Goal: Task Accomplishment & Management: Manage account settings

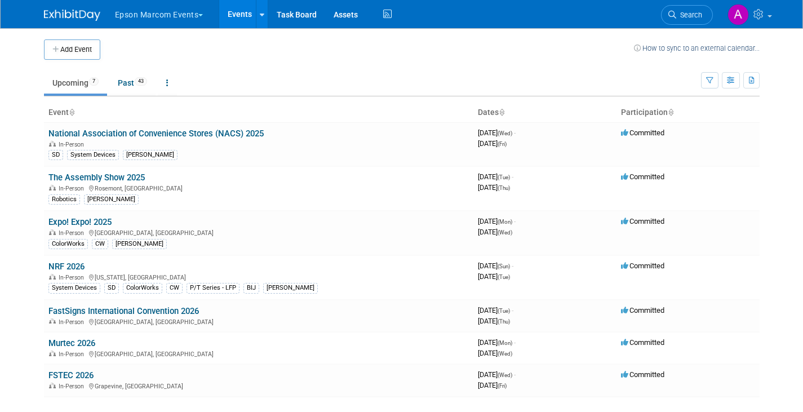
click at [202, 12] on button "Epson Marcom Events" at bounding box center [166, 12] width 104 height 25
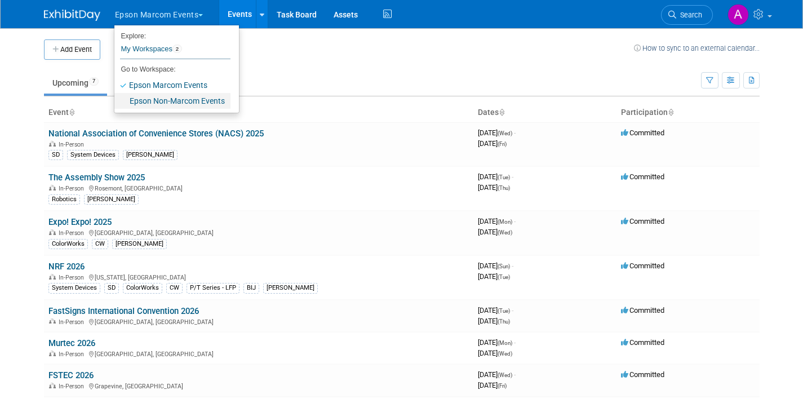
click at [153, 96] on link "Epson Non-Marcom Events" at bounding box center [172, 101] width 116 height 16
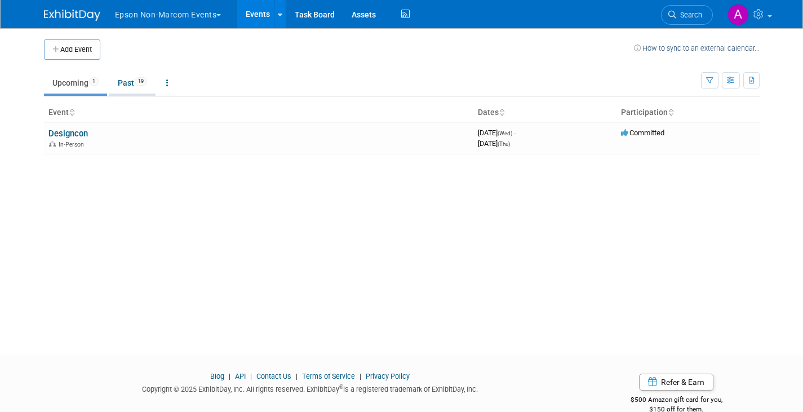
click at [127, 79] on link "Past 19" at bounding box center [132, 82] width 46 height 21
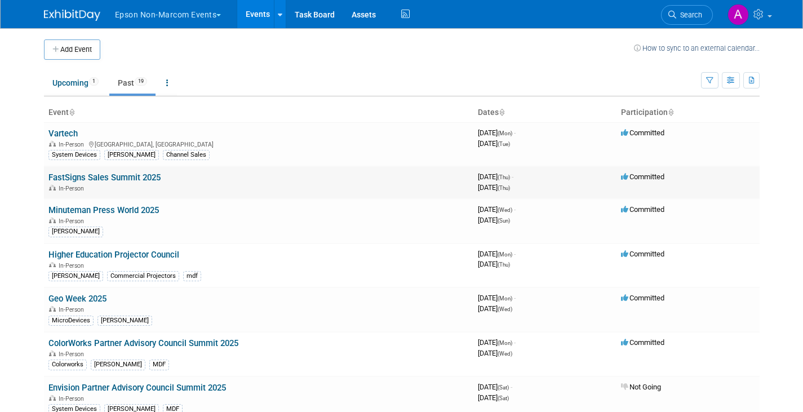
click at [113, 176] on link "FastSigns Sales Summit 2025" at bounding box center [104, 177] width 112 height 10
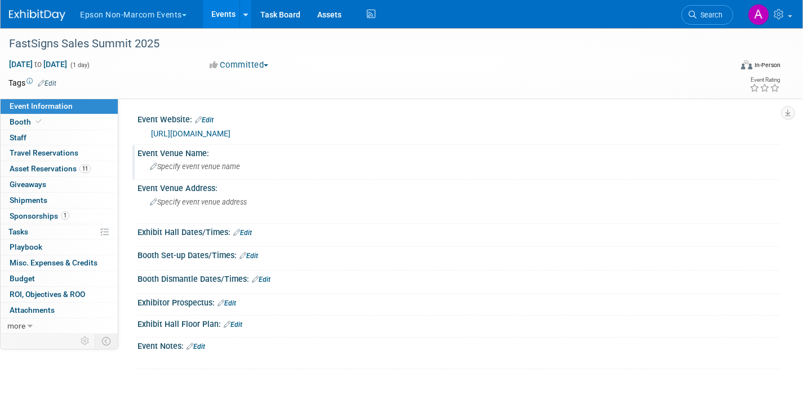
click at [238, 167] on span "Specify event venue name" at bounding box center [195, 166] width 90 height 8
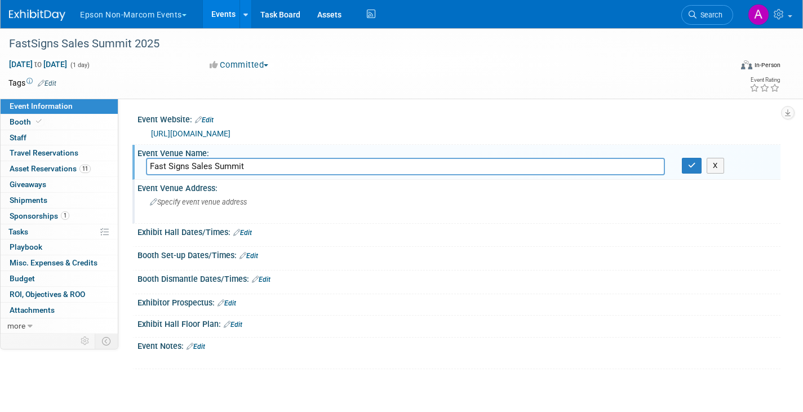
click at [245, 202] on span "Specify event venue address" at bounding box center [198, 202] width 97 height 8
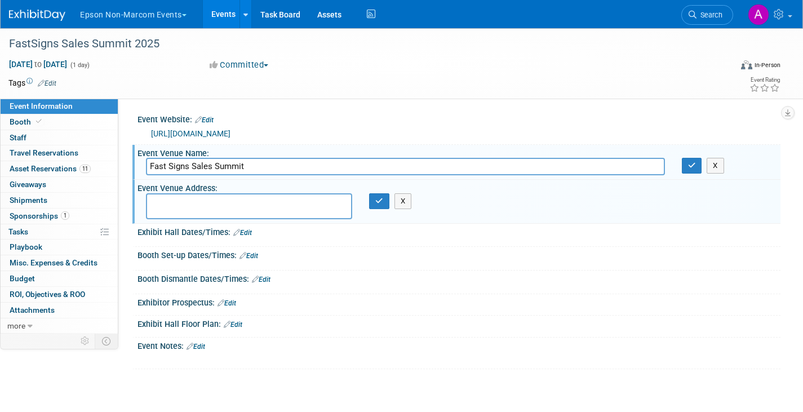
click at [367, 161] on input "Fast Signs Sales Summit" at bounding box center [405, 166] width 519 height 17
type input "Fast Signs Sales Summit 2025 (Summer show)"
click at [691, 165] on icon "button" at bounding box center [692, 165] width 8 height 7
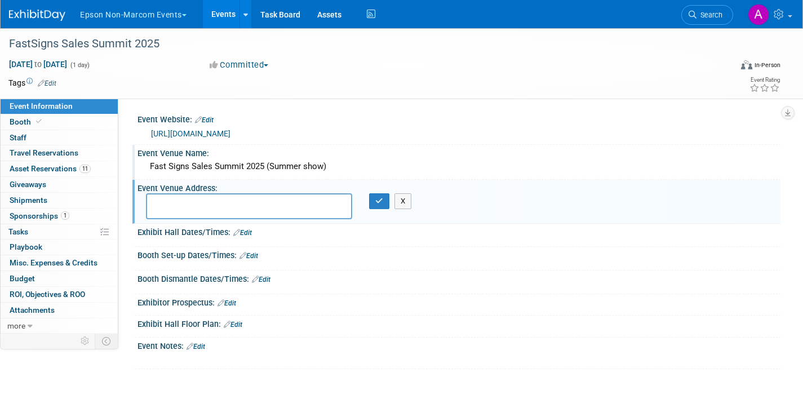
click at [202, 346] on link "Edit" at bounding box center [195, 346] width 19 height 8
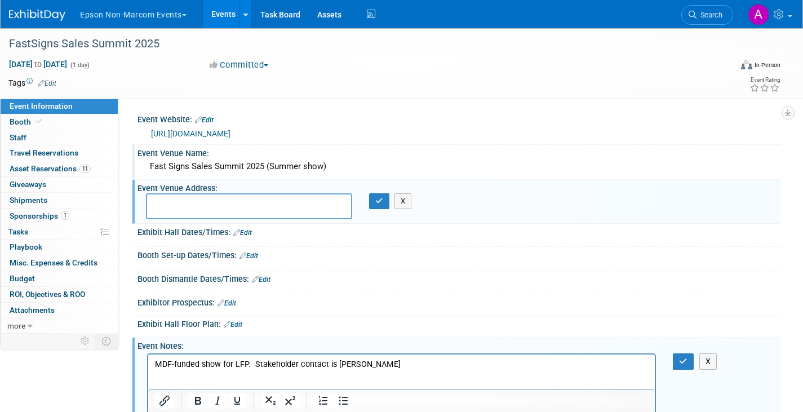
click at [507, 366] on p "MDF-funded show for LFP. Stakeholder contact is Emi Stecher" at bounding box center [401, 364] width 493 height 11
click at [682, 359] on icon "button" at bounding box center [683, 361] width 8 height 8
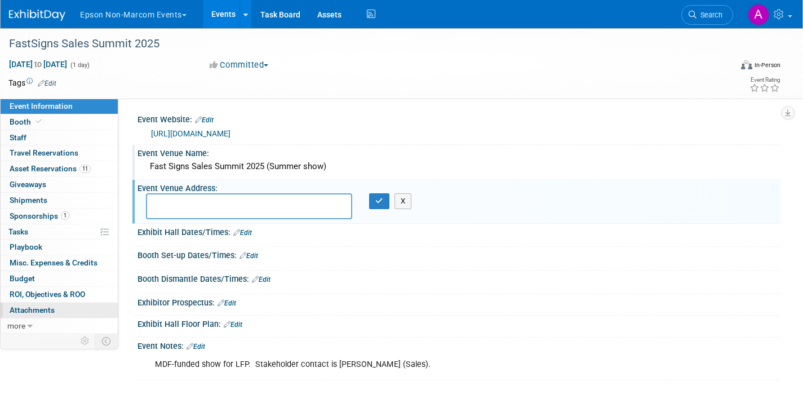
click at [20, 307] on span "Attachments 0" at bounding box center [32, 309] width 45 height 9
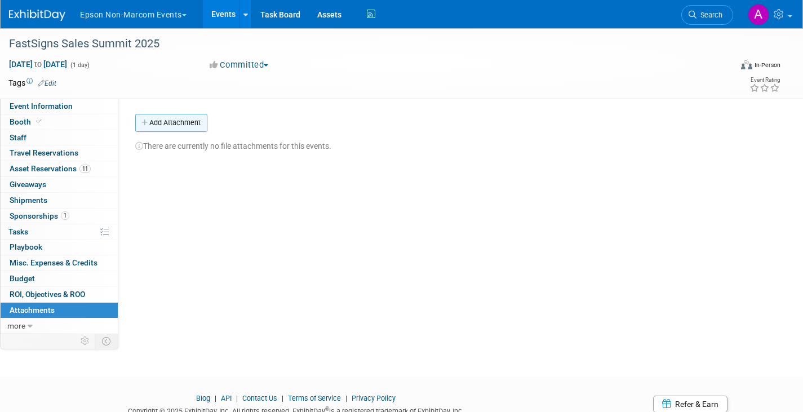
click at [167, 122] on button "Add Attachment" at bounding box center [171, 123] width 72 height 18
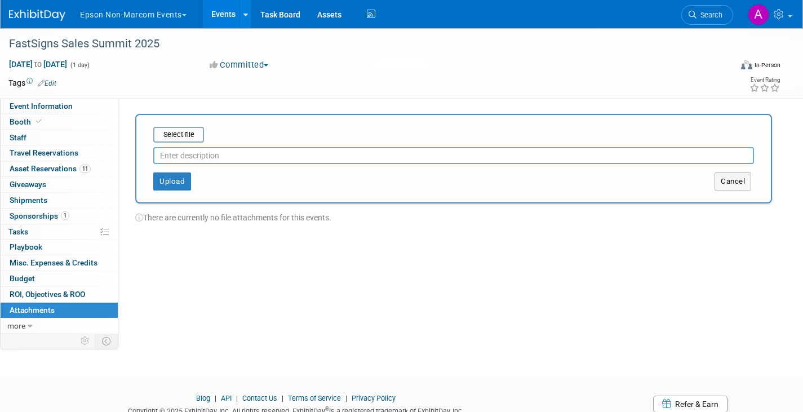
click at [186, 153] on input "text" at bounding box center [453, 155] width 600 height 17
click at [168, 134] on input "file" at bounding box center [136, 135] width 134 height 14
type input "C:\fakepath\FASTSIGNS 2025.jpeg"
click at [202, 157] on input "text" at bounding box center [453, 155] width 600 height 17
type input "Booth photo"
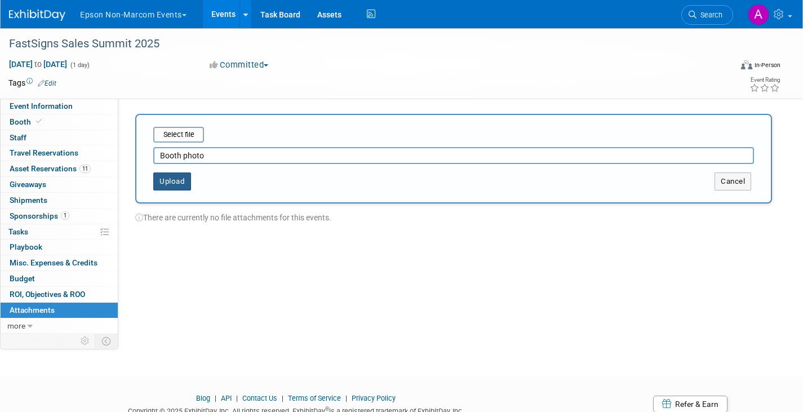
click at [180, 176] on button "Upload" at bounding box center [172, 181] width 38 height 18
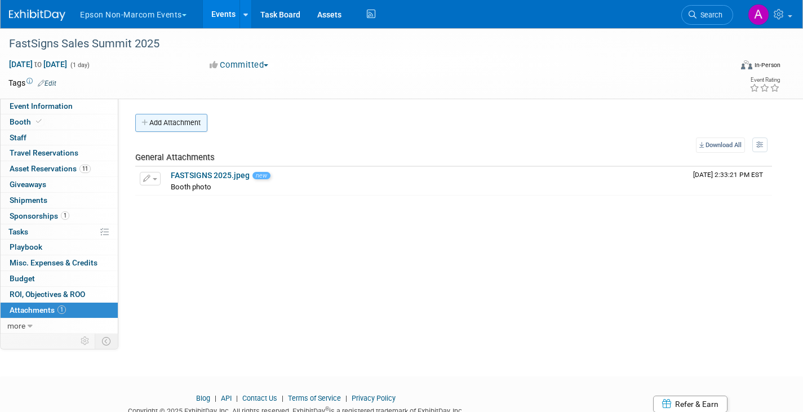
click at [160, 127] on button "Add Attachment" at bounding box center [171, 123] width 72 height 18
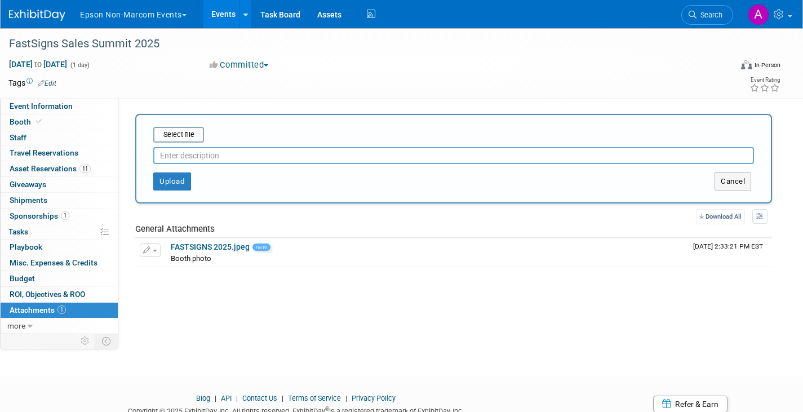
click at [170, 157] on input "text" at bounding box center [453, 155] width 600 height 17
click at [179, 135] on input "file" at bounding box center [136, 135] width 134 height 14
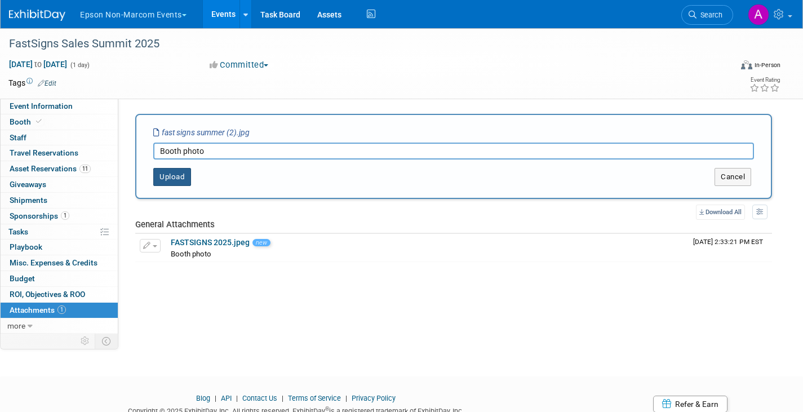
type input "Booth photo"
click at [184, 177] on button "Upload" at bounding box center [172, 177] width 38 height 18
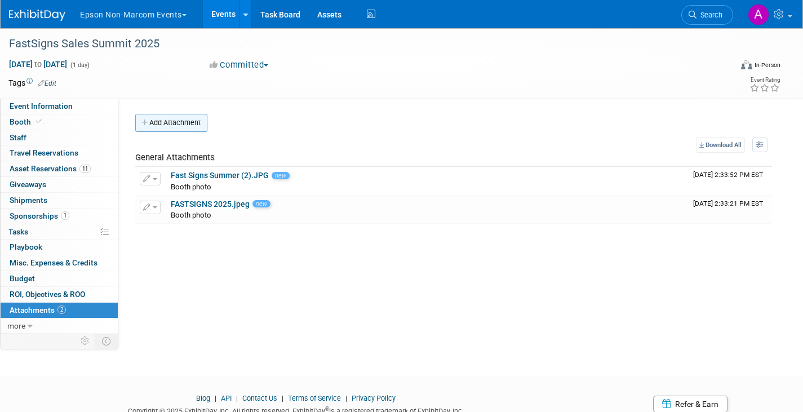
click at [175, 124] on button "Add Attachment" at bounding box center [171, 123] width 72 height 18
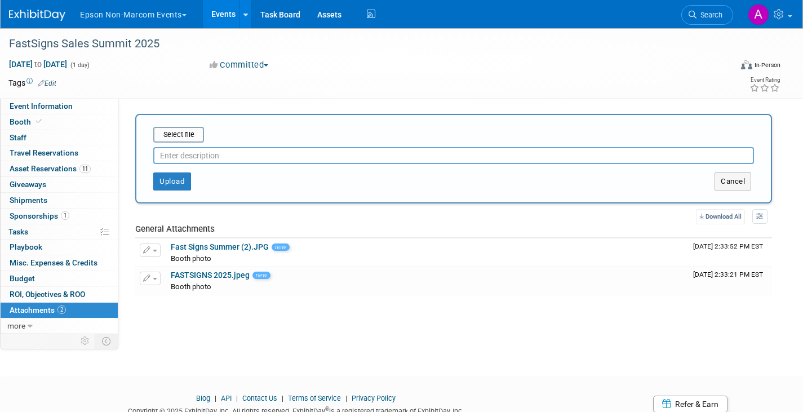
click at [178, 152] on input "text" at bounding box center [453, 155] width 600 height 17
click at [171, 132] on input "file" at bounding box center [136, 135] width 134 height 14
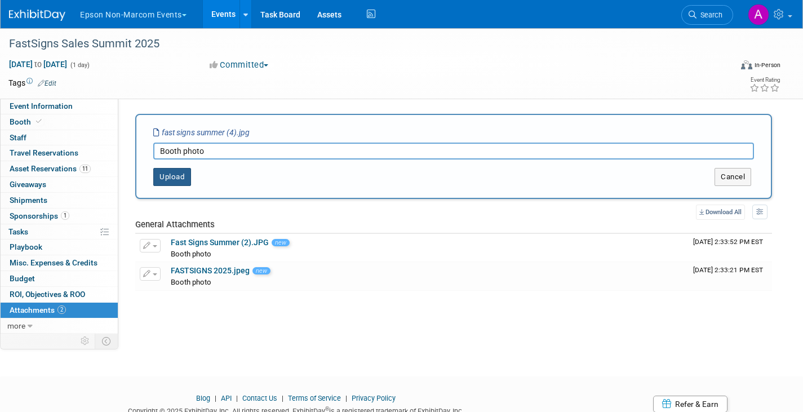
click at [179, 177] on button "Upload" at bounding box center [172, 177] width 38 height 18
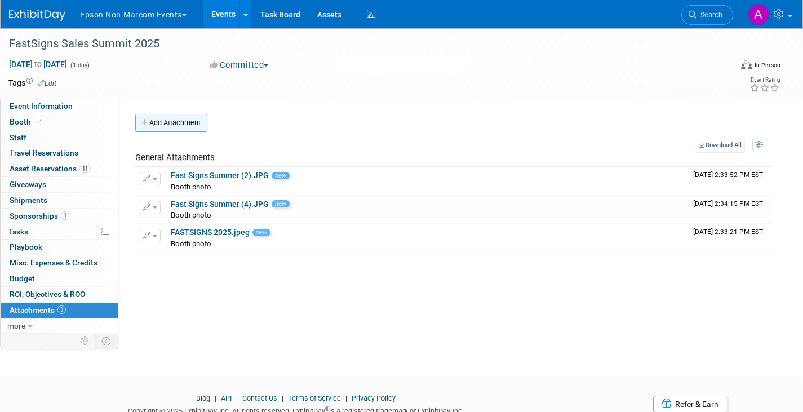
click at [182, 121] on button "Add Attachment" at bounding box center [171, 123] width 72 height 18
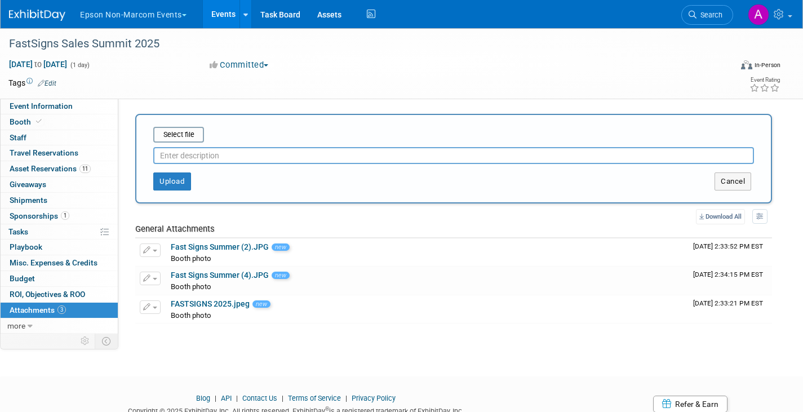
click at [194, 155] on input "text" at bounding box center [453, 155] width 600 height 17
click at [174, 133] on input "file" at bounding box center [136, 135] width 134 height 14
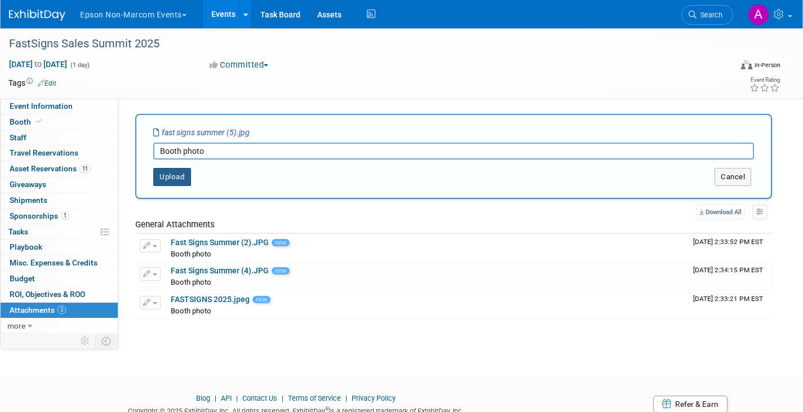
click at [177, 179] on button "Upload" at bounding box center [172, 177] width 38 height 18
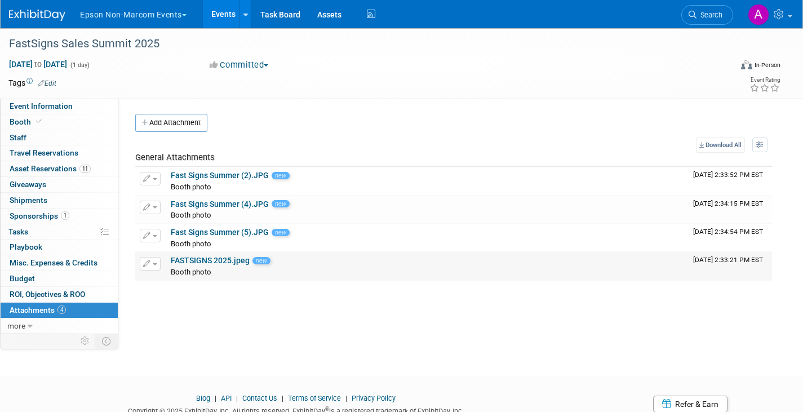
click at [156, 265] on span "button" at bounding box center [155, 264] width 5 height 2
click at [175, 322] on button "Delete Attachment" at bounding box center [190, 321] width 88 height 15
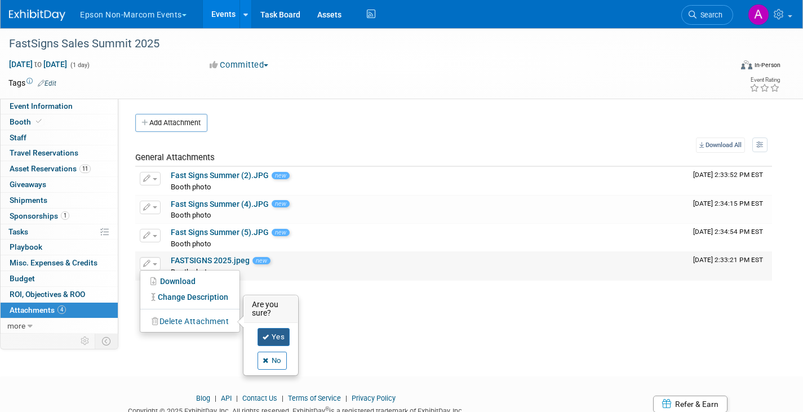
click at [277, 337] on link "Yes" at bounding box center [273, 337] width 33 height 18
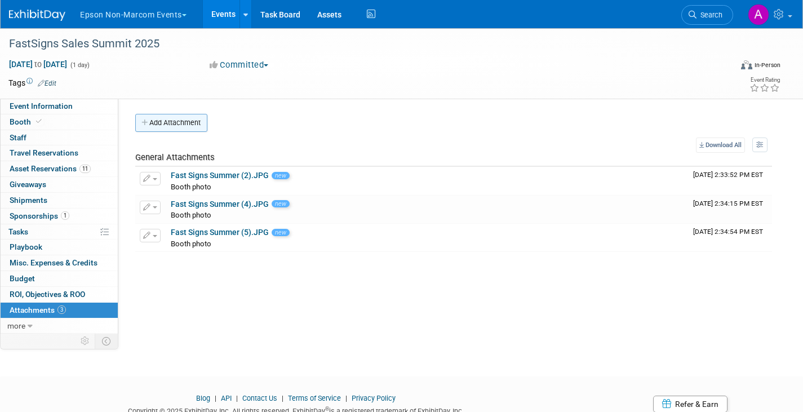
click at [176, 124] on button "Add Attachment" at bounding box center [171, 123] width 72 height 18
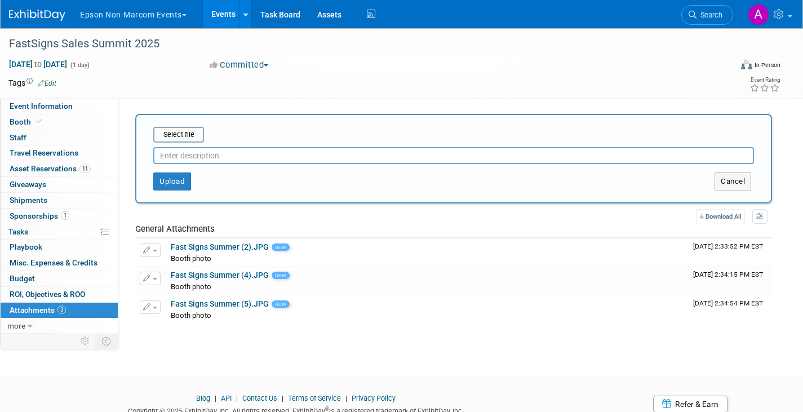
click at [182, 153] on input "text" at bounding box center [453, 155] width 600 height 17
type input "Booth photo"
click at [177, 180] on button "Upload" at bounding box center [172, 181] width 38 height 18
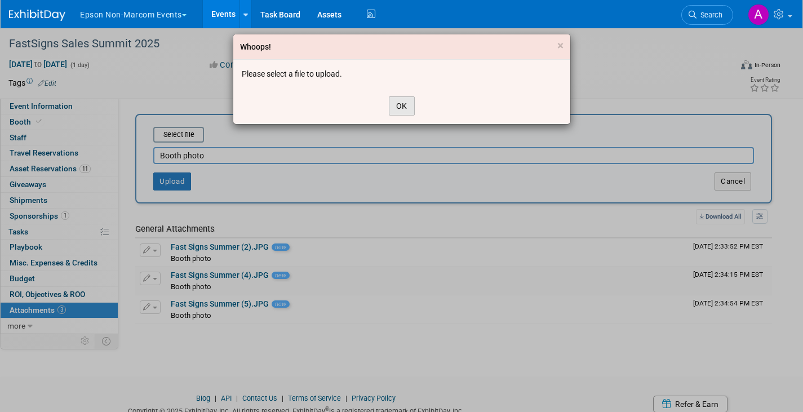
click at [407, 108] on button "OK" at bounding box center [402, 105] width 26 height 19
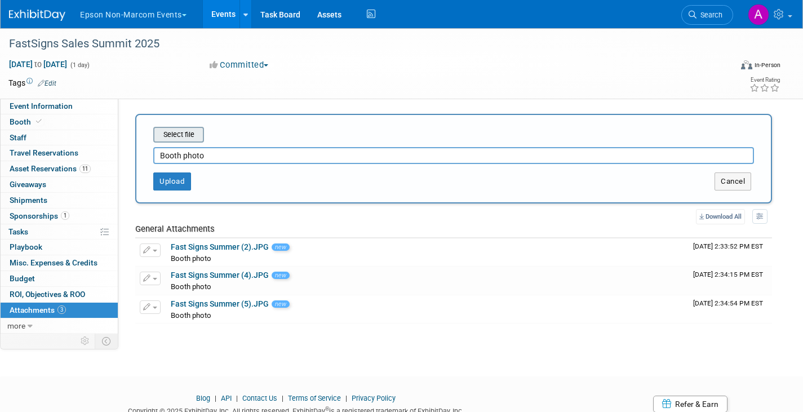
click at [179, 132] on input "file" at bounding box center [136, 135] width 134 height 14
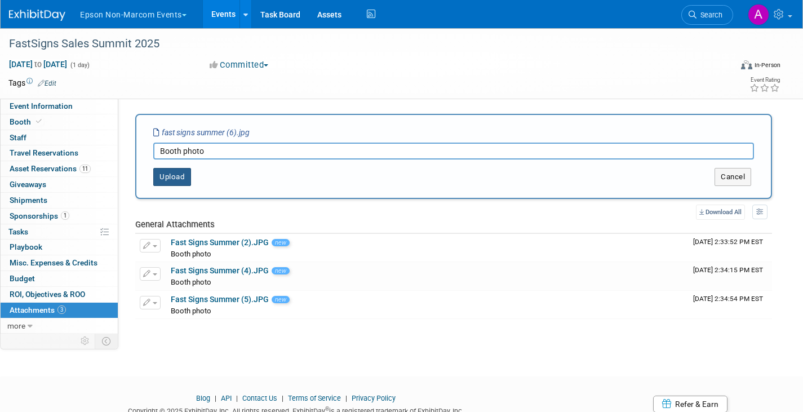
click at [182, 175] on button "Upload" at bounding box center [172, 177] width 38 height 18
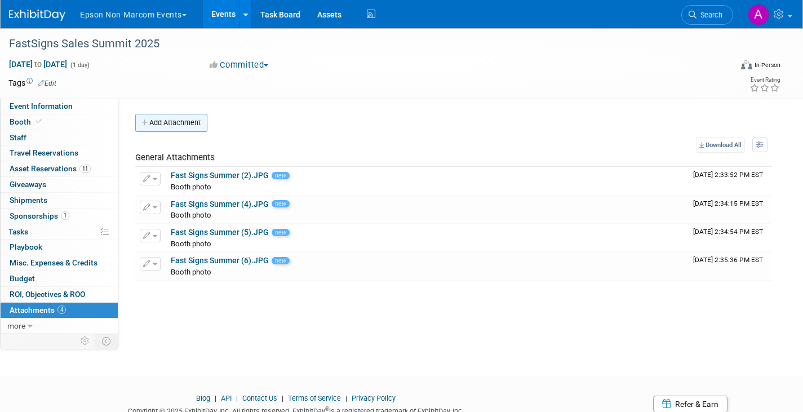
click at [176, 122] on button "Add Attachment" at bounding box center [171, 123] width 72 height 18
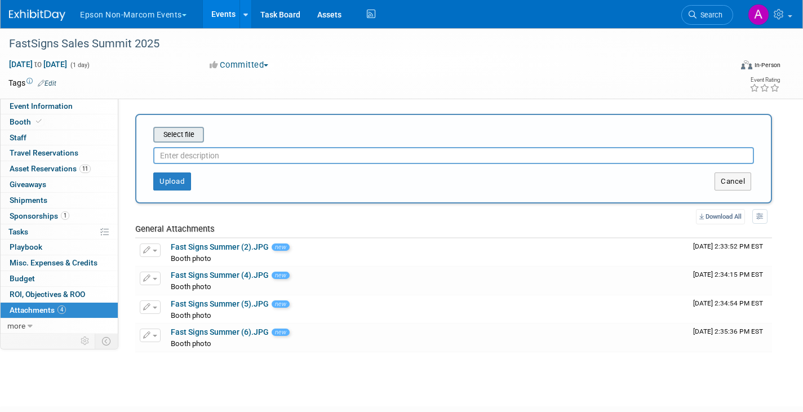
click at [177, 131] on input "file" at bounding box center [136, 135] width 134 height 14
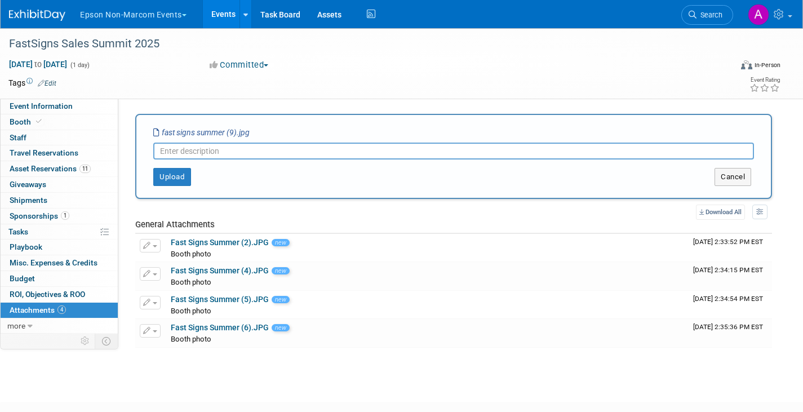
click at [267, 151] on input "text" at bounding box center [453, 150] width 600 height 17
type input "Booth photo"
click at [179, 175] on button "Upload" at bounding box center [172, 177] width 38 height 18
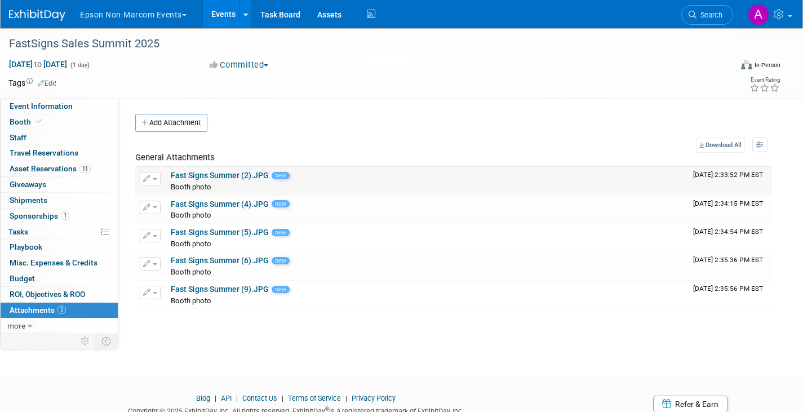
click at [205, 175] on link "Fast Signs Summer (2).JPG" at bounding box center [220, 175] width 98 height 9
click at [251, 202] on link "Fast Signs Summer (4).JPG" at bounding box center [220, 203] width 98 height 9
click at [88, 42] on div "FastSigns Sales Summit 2025" at bounding box center [359, 44] width 709 height 20
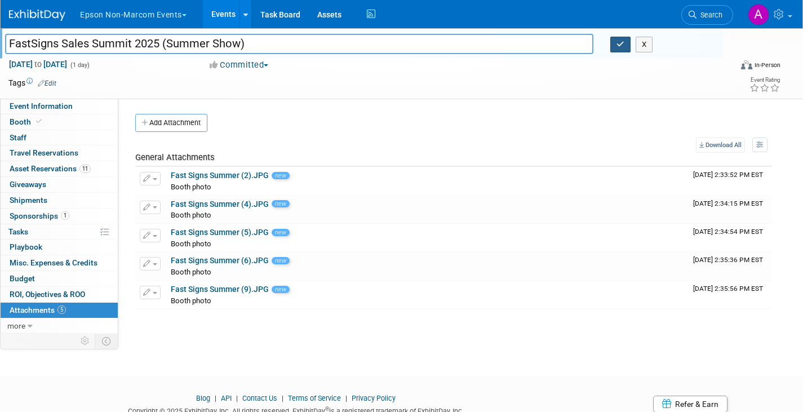
type input "FastSigns Sales Summit 2025 (Summer Show)"
click at [625, 44] on button "button" at bounding box center [620, 45] width 20 height 16
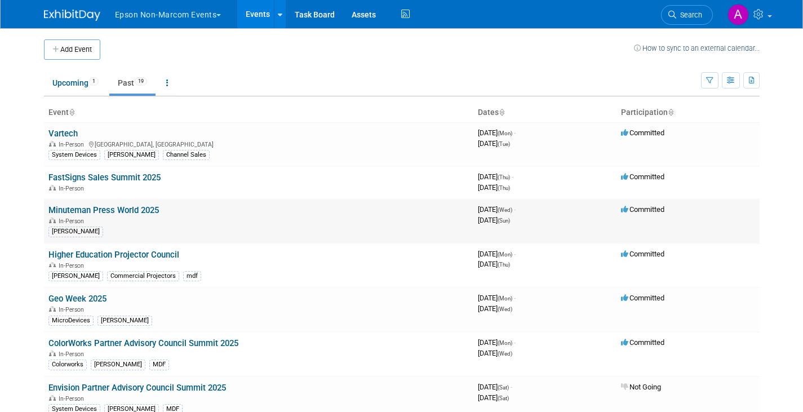
click at [91, 212] on link "Minuteman Press World 2025" at bounding box center [103, 210] width 110 height 10
